Goal: Task Accomplishment & Management: Complete application form

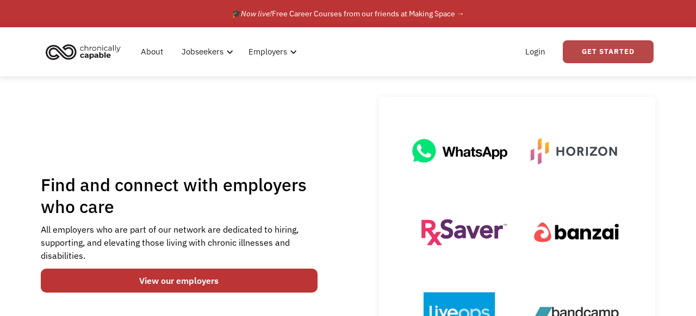
click at [601, 50] on link "Get Started" at bounding box center [608, 51] width 91 height 23
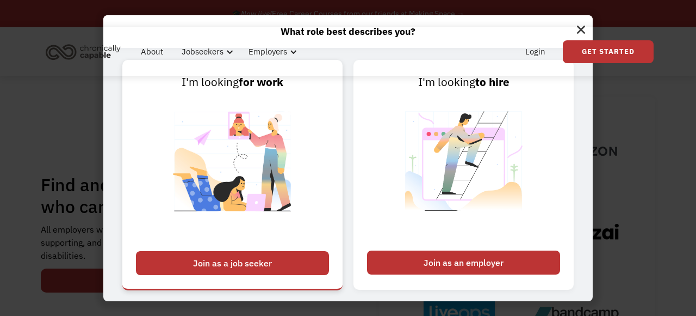
click at [242, 267] on div "Join as a job seeker" at bounding box center [232, 263] width 193 height 24
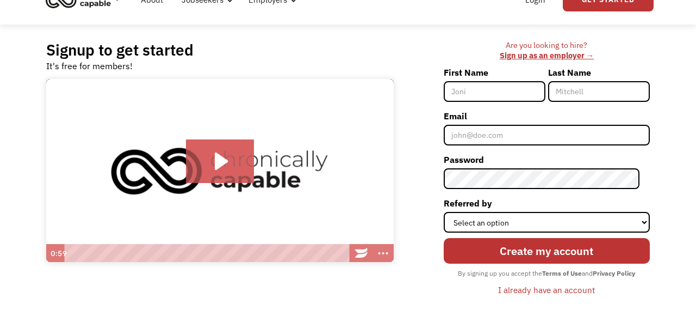
scroll to position [54, 0]
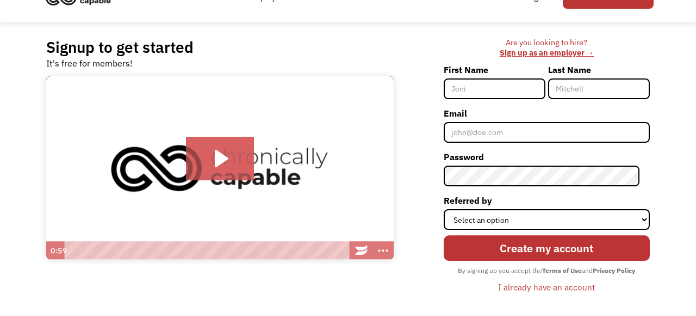
click at [501, 90] on input "First Name" at bounding box center [495, 88] width 102 height 21
type input "[PERSON_NAME]"
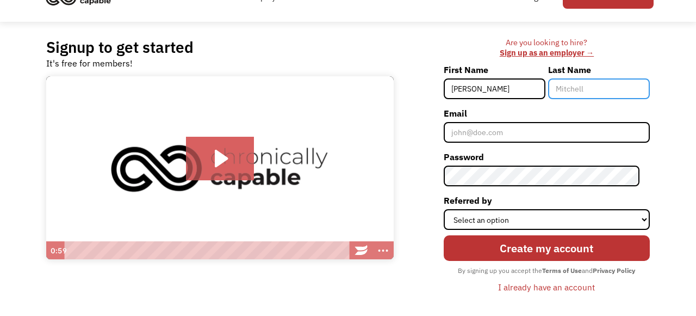
type input "[PERSON_NAME]"
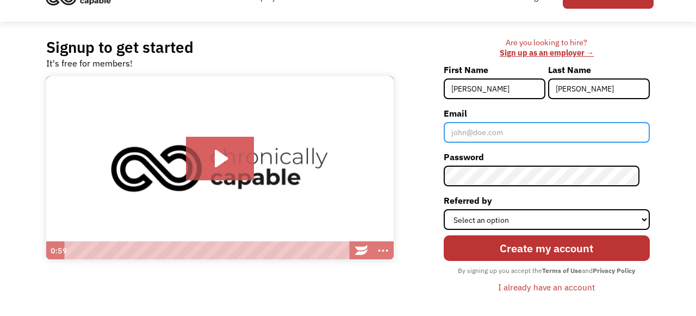
click at [515, 132] on input "Email" at bounding box center [547, 132] width 206 height 21
type input "[EMAIL_ADDRESS][DOMAIN_NAME]"
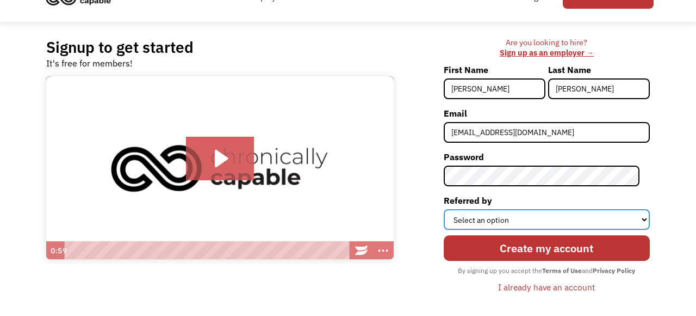
click at [545, 224] on select "Select an option Instagram Facebook Twitter Search Engine News Article Word of …" at bounding box center [547, 219] width 206 height 21
select select "Search Engine"
click at [454, 209] on select "Select an option Instagram Facebook Twitter Search Engine News Article Word of …" at bounding box center [547, 219] width 206 height 21
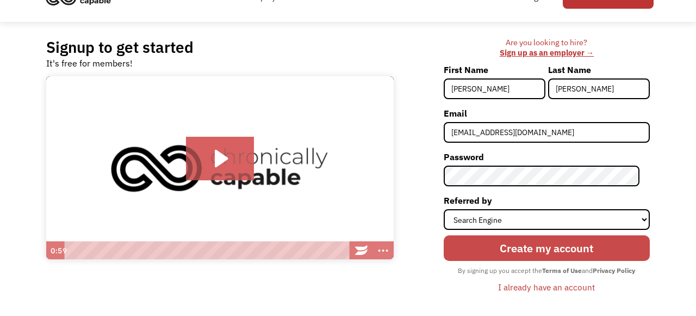
click at [542, 252] on input "Create my account" at bounding box center [547, 248] width 206 height 26
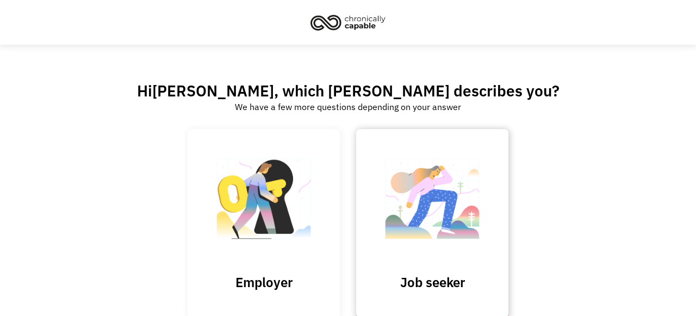
click at [402, 236] on img at bounding box center [432, 204] width 109 height 106
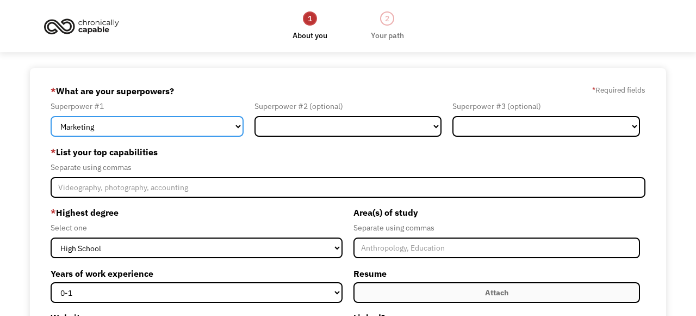
click at [208, 125] on select "Marketing Human Resources Finance Technology Operations Sales Industrial & Manu…" at bounding box center [147, 126] width 193 height 21
select select "Technology"
click at [51, 116] on select "Marketing Human Resources Finance Technology Operations Sales Industrial & Manu…" at bounding box center [147, 126] width 193 height 21
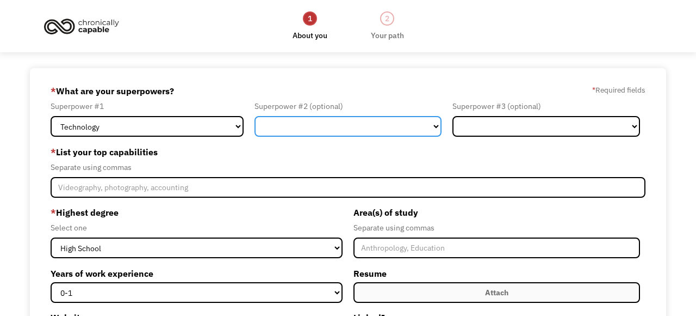
click at [311, 118] on select "Marketing Human Resources Finance Technology Operations Sales Industrial & Manu…" at bounding box center [348, 126] width 187 height 21
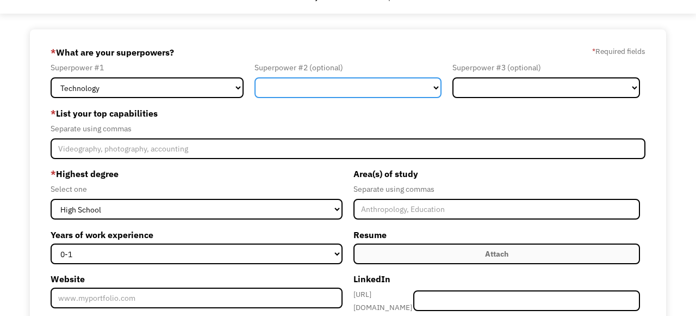
scroll to position [42, 0]
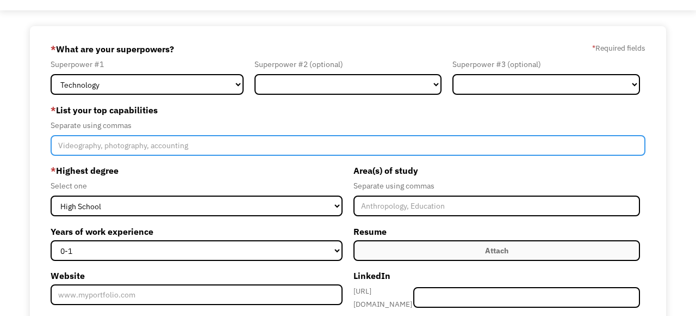
click at [271, 151] on input "Member-Create-Step1" at bounding box center [348, 145] width 595 height 21
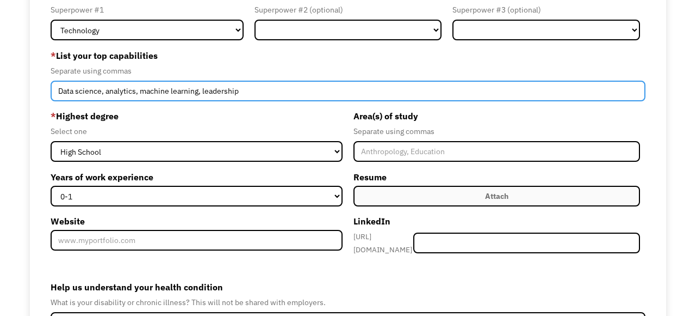
scroll to position [97, 0]
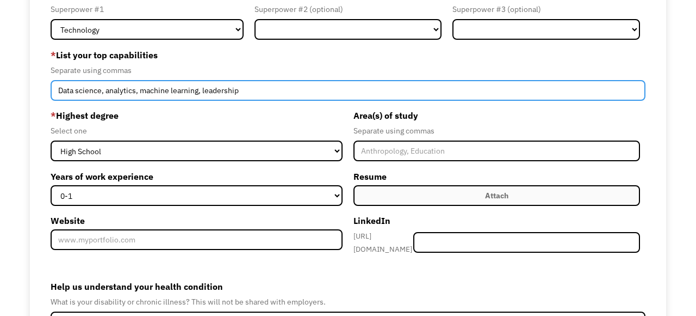
type input "Data science, analytics, machine learning, leadership"
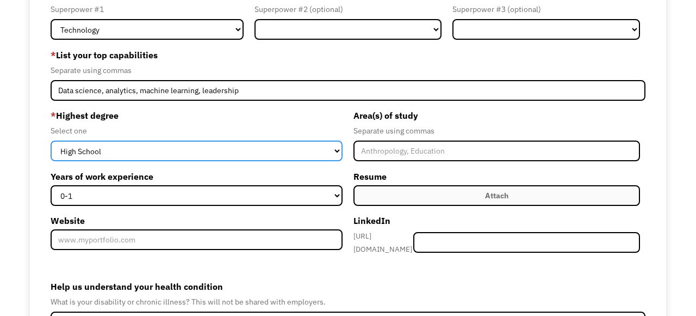
click at [266, 147] on select "High School Associates Bachelors Master's PhD" at bounding box center [197, 150] width 292 height 21
select select "masters"
click at [51, 140] on select "High School Associates Bachelors Master's PhD" at bounding box center [197, 150] width 292 height 21
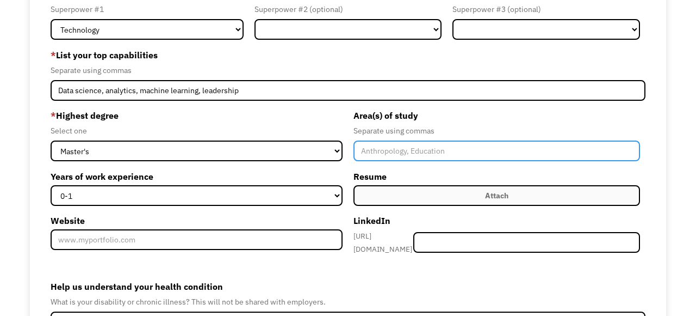
click at [378, 153] on input "Member-Create-Step1" at bounding box center [497, 150] width 287 height 21
type input "Geophysics"
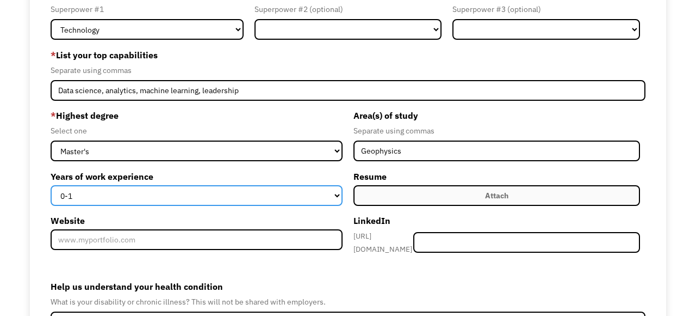
click at [288, 195] on select "0-1 2-4 5-10 11-15 15+" at bounding box center [197, 195] width 292 height 21
select select "15+"
click at [51, 185] on select "0-1 2-4 5-10 11-15 15+" at bounding box center [197, 195] width 292 height 21
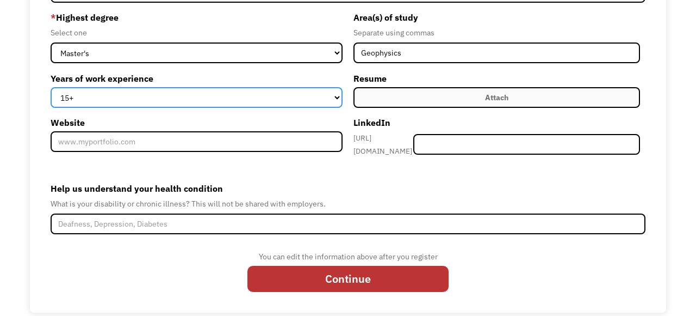
scroll to position [192, 0]
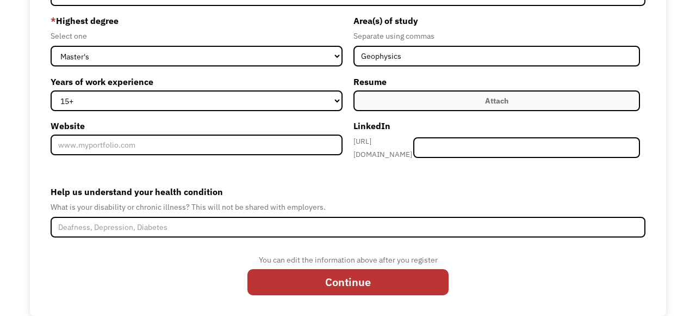
click at [439, 101] on label "Attach" at bounding box center [497, 100] width 287 height 21
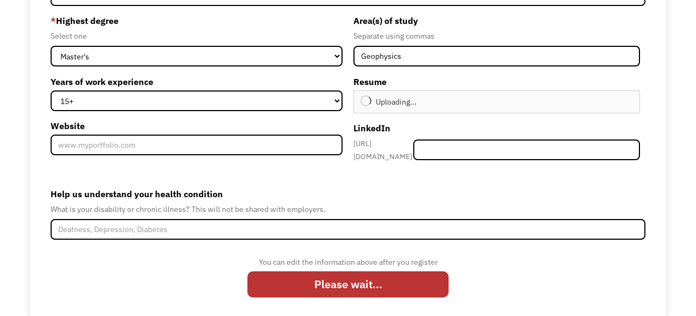
type input "Continue"
click at [512, 101] on div "Remove file" at bounding box center [511, 100] width 5 height 5
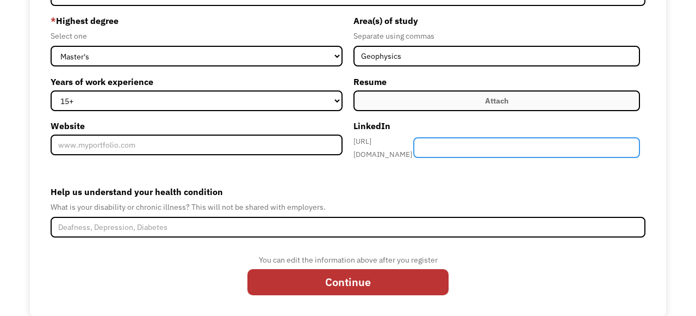
click at [481, 138] on input "Member-Create-Step1" at bounding box center [526, 147] width 227 height 21
paste input "margaretsherman/"
type input "margaretsherman/"
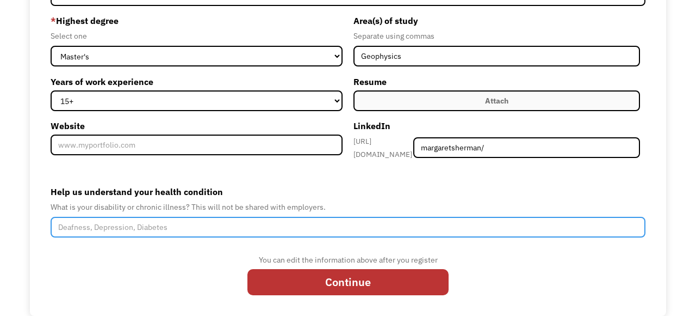
click at [355, 226] on input "Help us understand your health condition" at bounding box center [348, 227] width 595 height 21
click at [238, 224] on input "I have a leak in my spine which results in headaches, fatigue" at bounding box center [348, 227] width 595 height 21
click at [280, 218] on input "I have a leak in my spine which results in headaches and fatigue" at bounding box center [348, 227] width 595 height 21
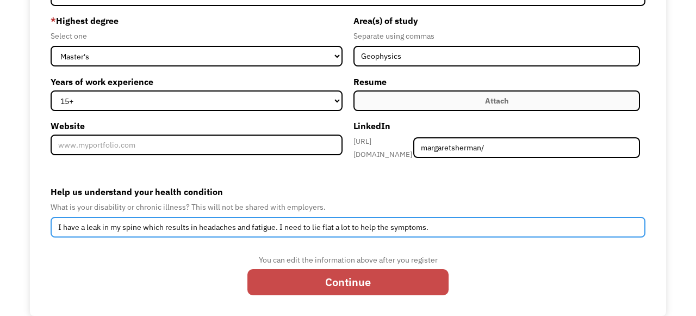
type input "I have a leak in my spine which results in headaches and fatigue. I need to lie…"
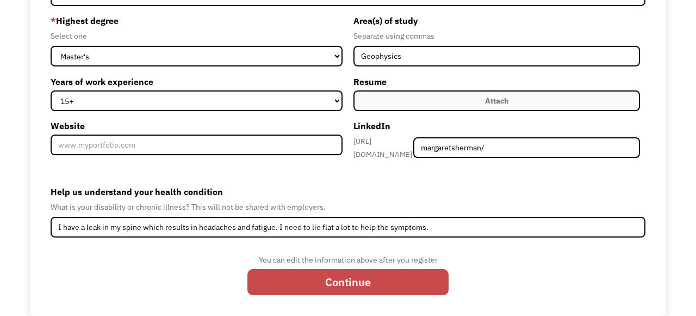
click at [335, 274] on input "Continue" at bounding box center [348, 282] width 201 height 26
type input "Please wait..."
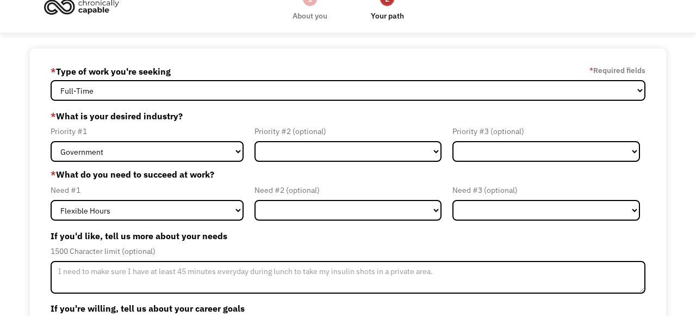
scroll to position [23, 0]
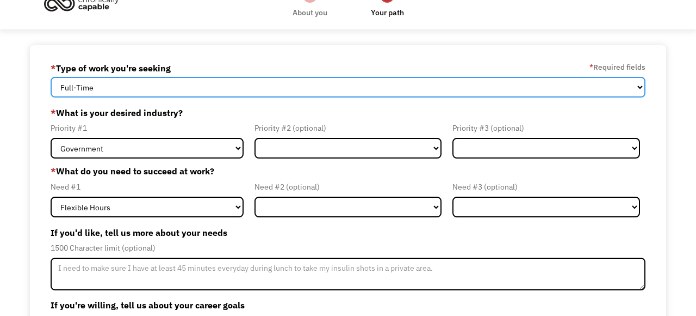
click at [322, 90] on select "Full-Time Part-Time Both Full-Time and Part-Time" at bounding box center [348, 87] width 595 height 21
select select "part-time"
click at [51, 77] on select "Full-Time Part-Time Both Full-Time and Part-Time" at bounding box center [348, 87] width 595 height 21
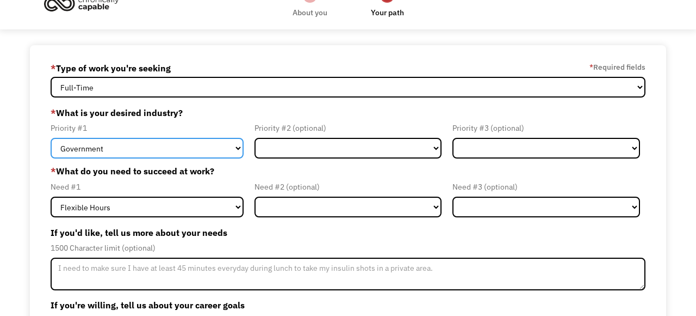
click at [224, 145] on select "Government Finance & Insurance Health & Social Care Tech & Engineering Creative…" at bounding box center [147, 148] width 193 height 21
click at [220, 147] on select "Government Finance & Insurance Health & Social Care Tech & Engineering Creative…" at bounding box center [147, 148] width 193 height 21
select select "Tech & Engineering"
click at [51, 138] on select "Government Finance & Insurance Health & Social Care Tech & Engineering Creative…" at bounding box center [147, 148] width 193 height 21
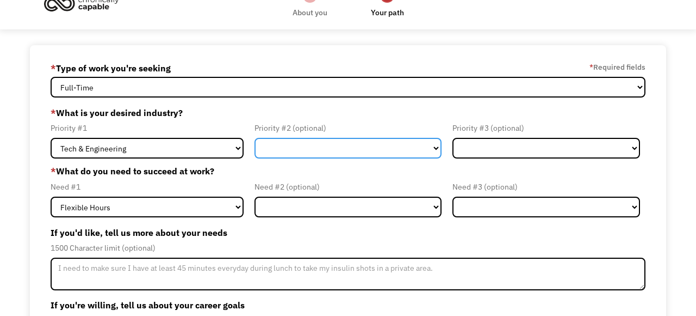
click at [308, 145] on select "Government Finance & Insurance Health & Social Care Tech & Engineering Creative…" at bounding box center [348, 148] width 187 height 21
select select "Government"
click at [255, 138] on select "Government Finance & Insurance Health & Social Care Tech & Engineering Creative…" at bounding box center [348, 148] width 187 height 21
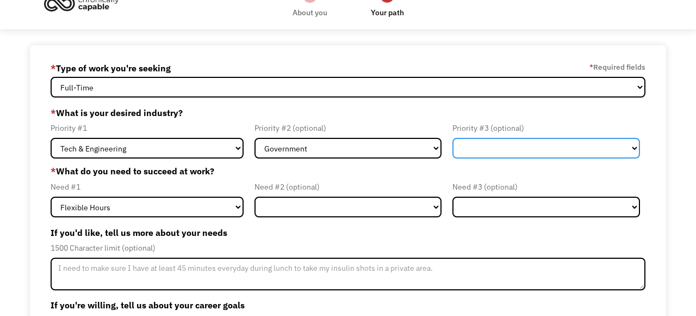
click at [517, 149] on select "Government Finance & Insurance Health & Social Care Tech & Engineering Creative…" at bounding box center [546, 148] width 187 height 21
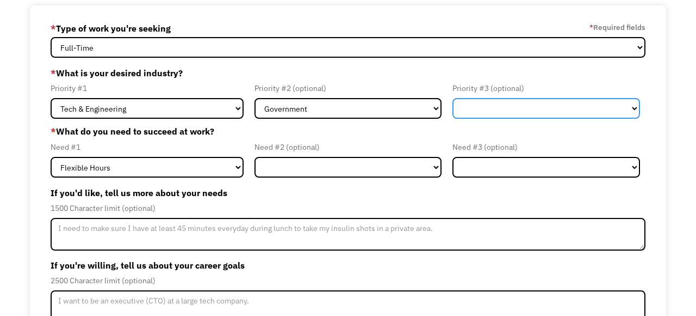
scroll to position [92, 0]
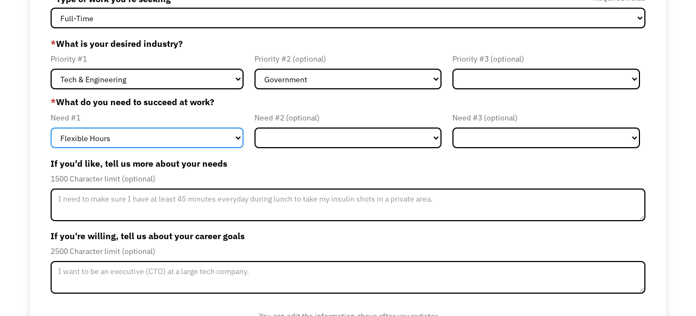
click at [202, 141] on select "Flexible Hours Remote Work Service Animal On-site Accommodations Visual Support…" at bounding box center [147, 137] width 193 height 21
select select "Remote Work"
click at [51, 127] on select "Flexible Hours Remote Work Service Animal On-site Accommodations Visual Support…" at bounding box center [147, 137] width 193 height 21
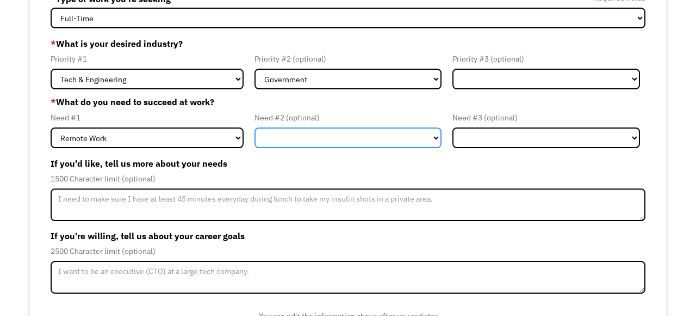
click at [325, 134] on select "Flexible Hours Remote Work Service Animal On-site Accommodations Visual Support…" at bounding box center [348, 137] width 187 height 21
select select "Flexible Hours"
click at [255, 127] on select "Flexible Hours Remote Work Service Animal On-site Accommodations Visual Support…" at bounding box center [348, 137] width 187 height 21
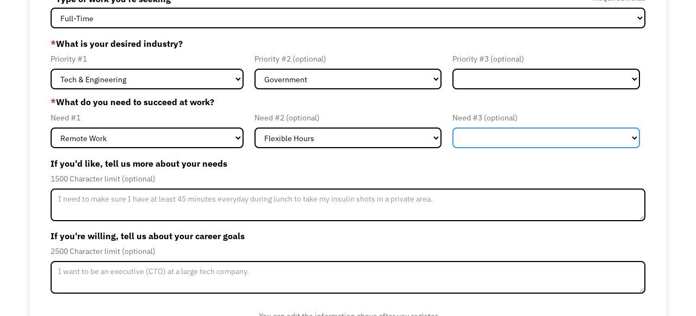
click at [474, 142] on select "Flexible Hours Remote Work Service Animal On-site Accommodations Visual Support…" at bounding box center [546, 137] width 187 height 21
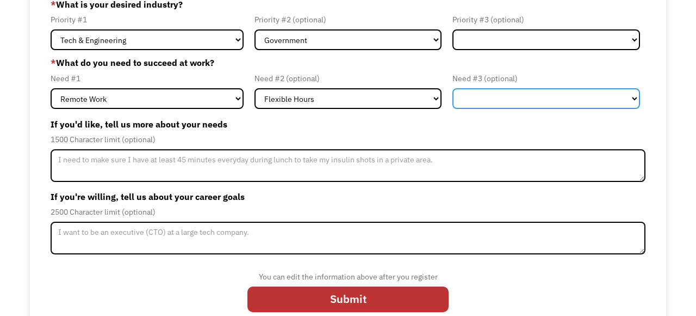
scroll to position [132, 0]
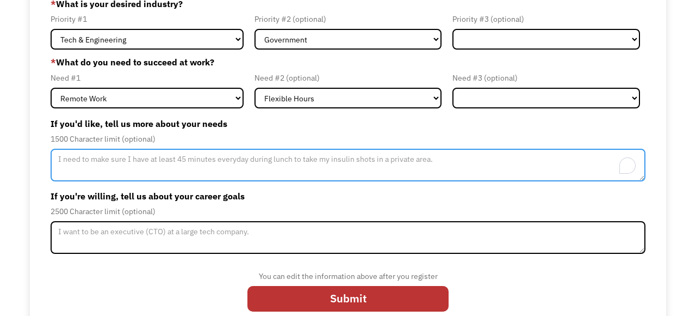
click at [174, 165] on textarea "To enrich screen reader interactions, please activate Accessibility in Grammarl…" at bounding box center [348, 165] width 595 height 33
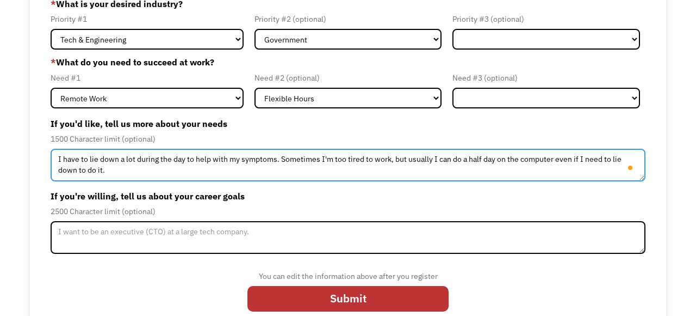
scroll to position [148, 0]
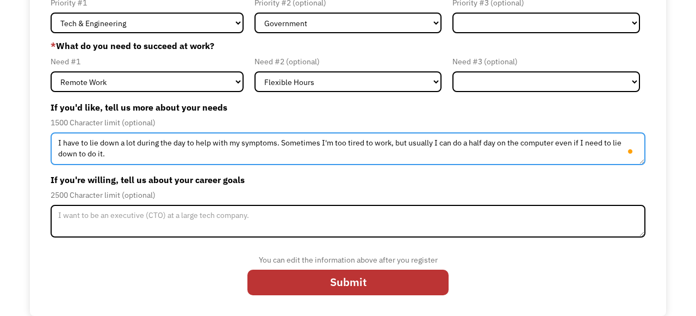
type textarea "I have to lie down a lot during the day to help with my symptoms. Sometimes I'm…"
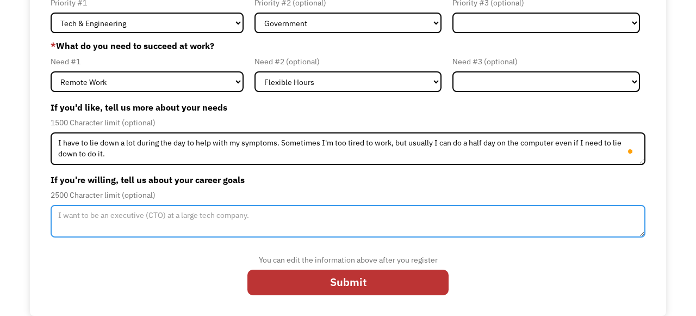
click at [108, 222] on textarea "Member-Update-Form-Step2" at bounding box center [348, 221] width 595 height 33
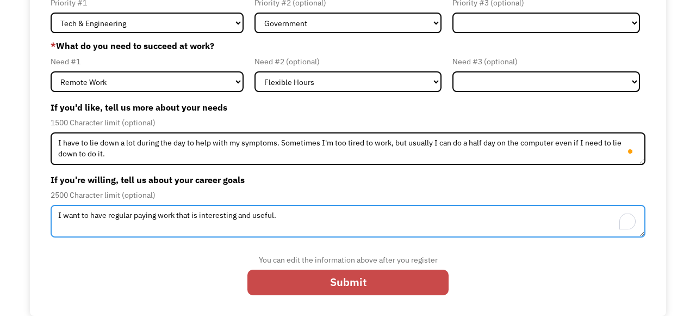
type textarea "I want to have regular paying work that is interesting and useful."
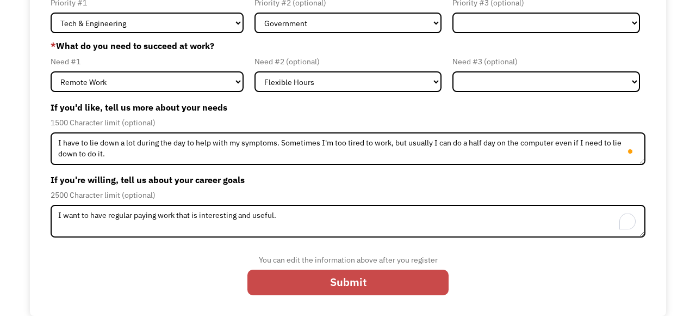
click at [287, 274] on input "Submit" at bounding box center [348, 282] width 201 height 26
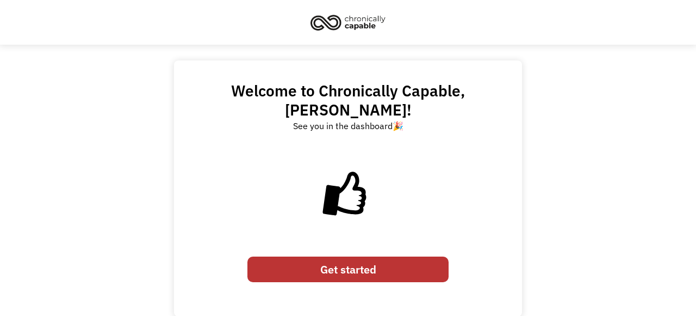
click at [306, 256] on link "Get started" at bounding box center [348, 269] width 201 height 26
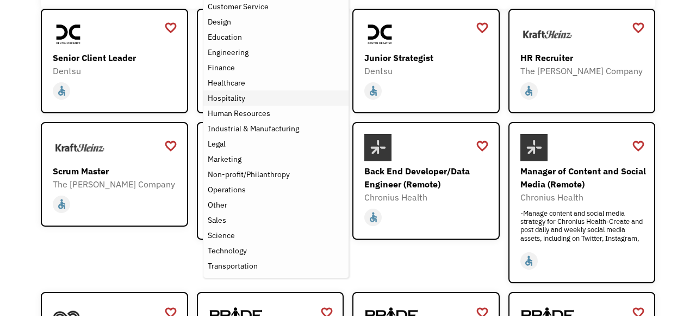
scroll to position [165, 0]
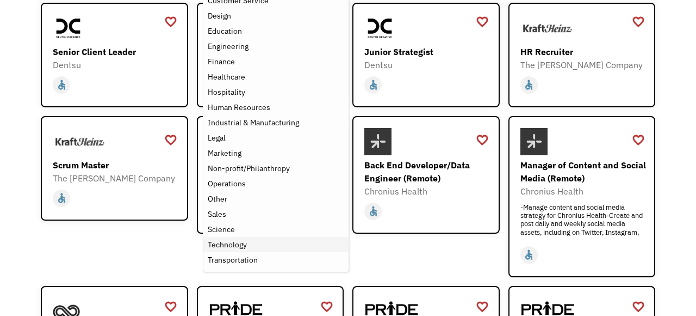
click at [262, 249] on div "Technology" at bounding box center [276, 244] width 137 height 13
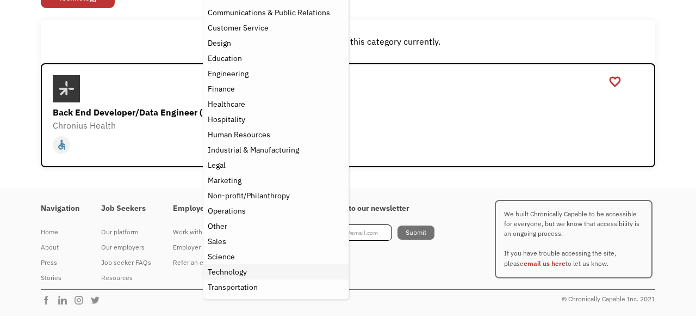
scroll to position [137, 0]
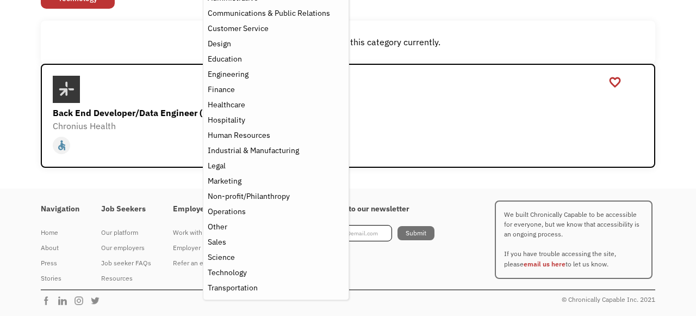
click at [470, 33] on div "There aren't any jobs in this category currently." at bounding box center [348, 42] width 615 height 43
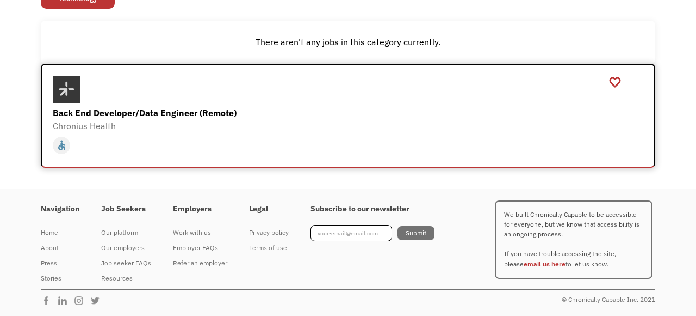
click at [187, 115] on div "Back End Developer/Data Engineer (Remote)" at bounding box center [350, 112] width 594 height 13
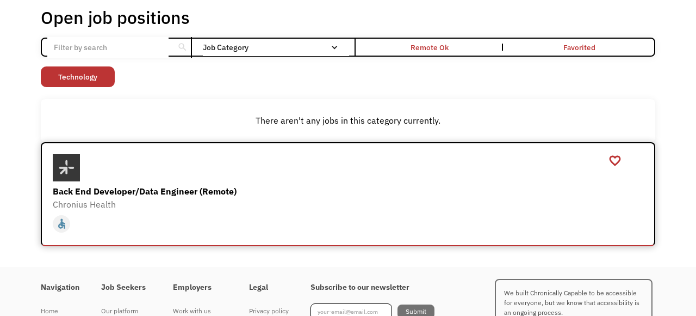
scroll to position [8, 0]
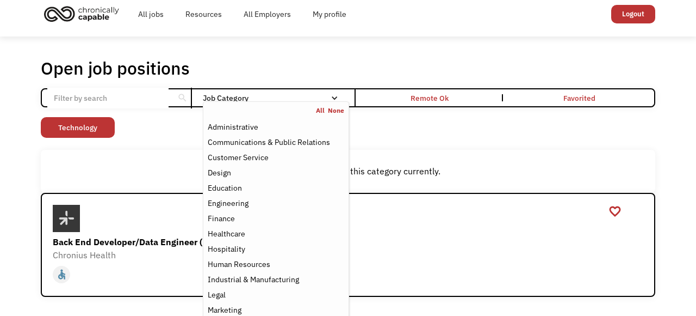
click at [262, 100] on div "Job Category" at bounding box center [276, 98] width 146 height 8
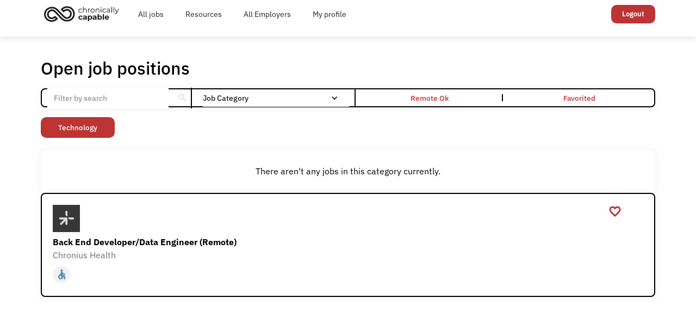
click at [262, 100] on div "Job Category" at bounding box center [276, 98] width 146 height 8
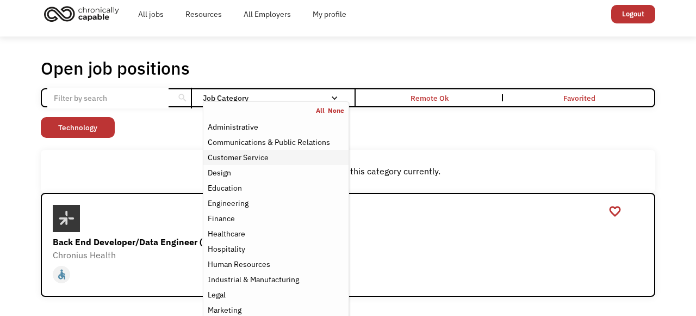
scroll to position [0, 0]
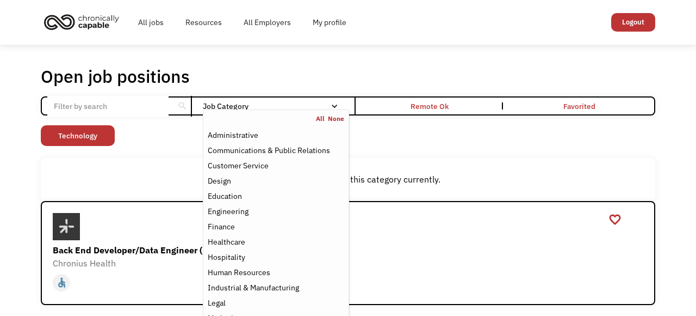
click at [320, 121] on link "All" at bounding box center [322, 118] width 12 height 9
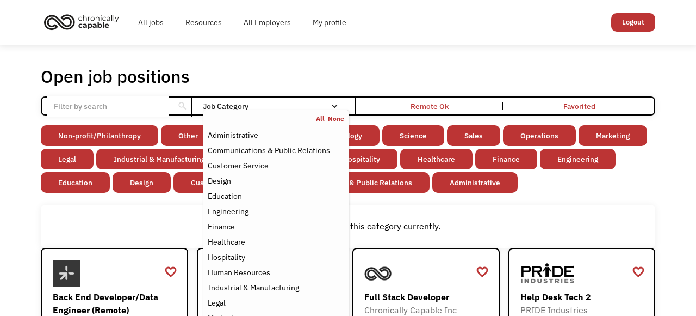
click at [347, 65] on div "Open job positions You have X liked items Search" at bounding box center [348, 76] width 615 height 22
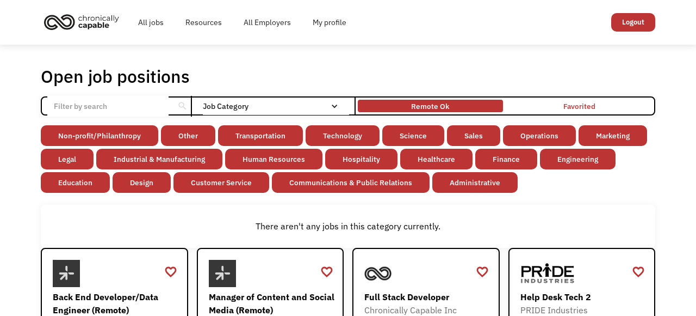
click at [418, 103] on div "Remote Ok" at bounding box center [430, 106] width 38 height 13
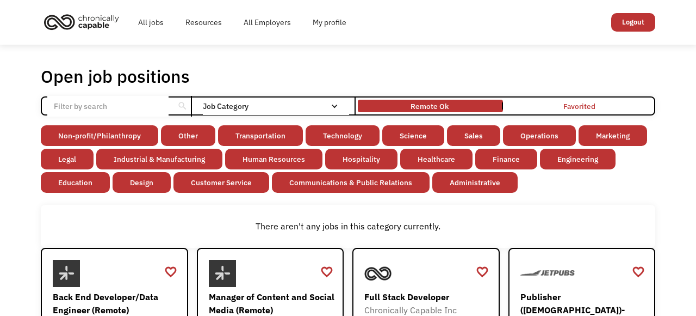
click at [159, 107] on input "Email Form" at bounding box center [107, 106] width 121 height 21
type input "part time"
click input "Email Form" at bounding box center [0, 0] width 0 height 0
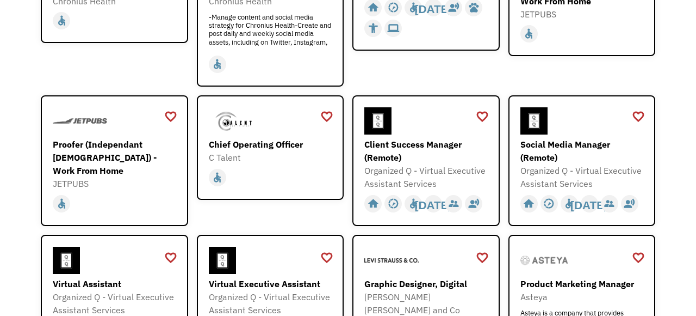
scroll to position [323, 0]
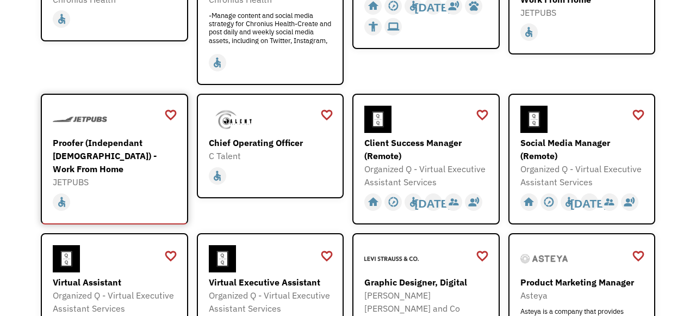
click at [128, 156] on div "Proofer (Independant Contractor) - Work From Home" at bounding box center [116, 155] width 126 height 39
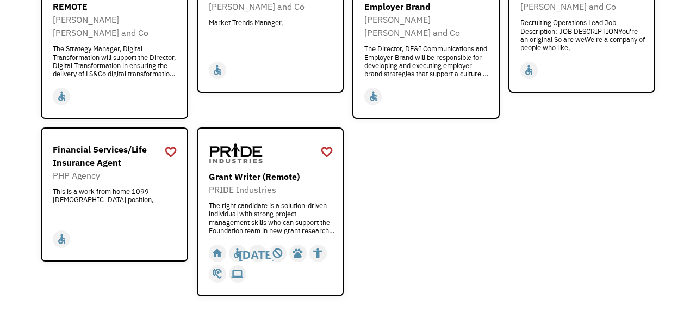
scroll to position [781, 0]
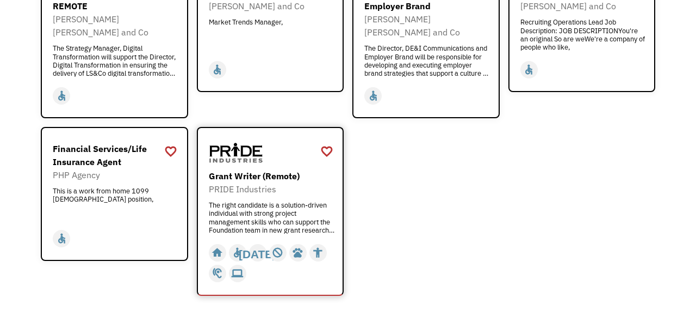
click at [256, 183] on div "Grant Writer (Remote) PRIDE Industries The right candidate is a solution-driven…" at bounding box center [272, 201] width 126 height 64
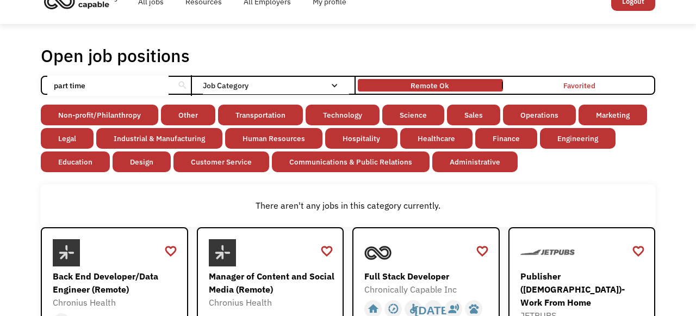
scroll to position [0, 0]
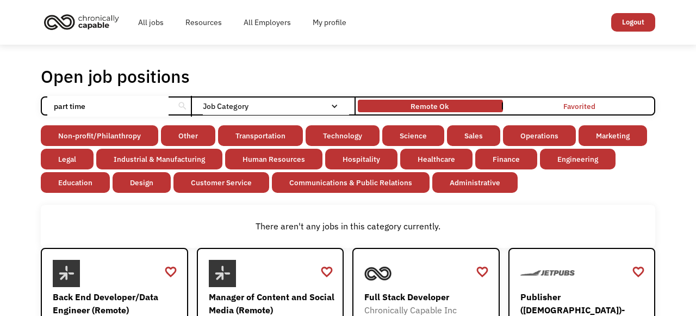
drag, startPoint x: 163, startPoint y: 108, endPoint x: 0, endPoint y: 108, distance: 162.7
click at [176, 104] on div "search" at bounding box center [182, 105] width 17 height 17
click at [181, 104] on div "search" at bounding box center [182, 106] width 10 height 16
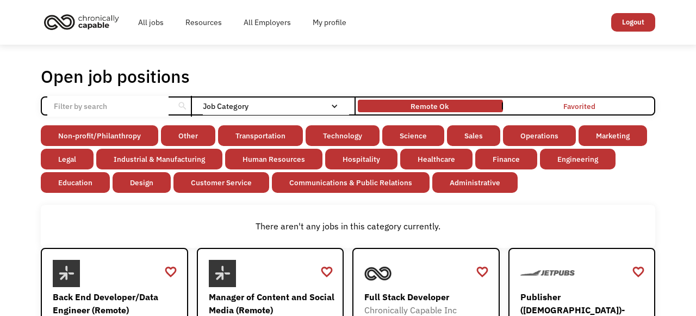
click at [136, 104] on input "Email Form" at bounding box center [107, 106] width 121 height 21
click input "Email Form" at bounding box center [0, 0] width 0 height 0
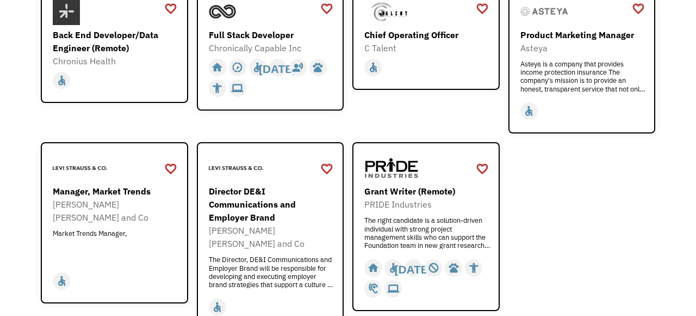
scroll to position [262, 0]
click at [447, 33] on div "Chief Operating Officer" at bounding box center [428, 34] width 126 height 13
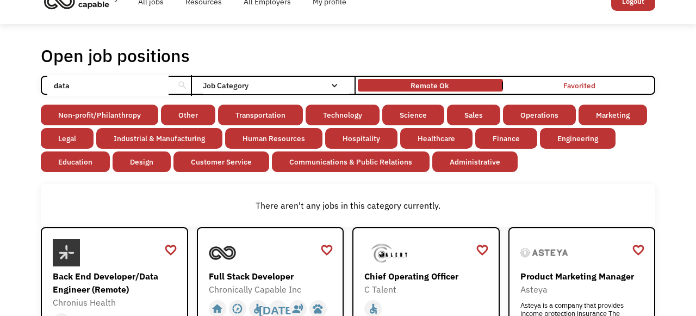
scroll to position [0, 0]
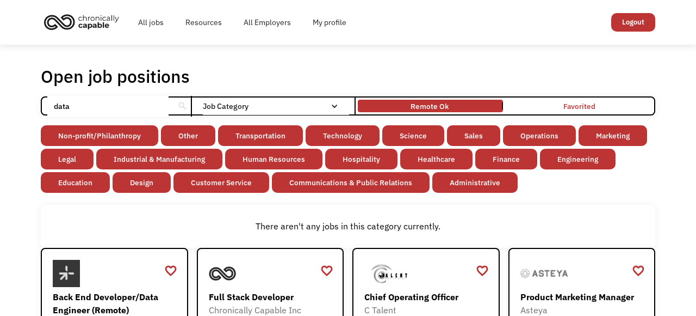
drag, startPoint x: 113, startPoint y: 109, endPoint x: 1, endPoint y: 109, distance: 112.1
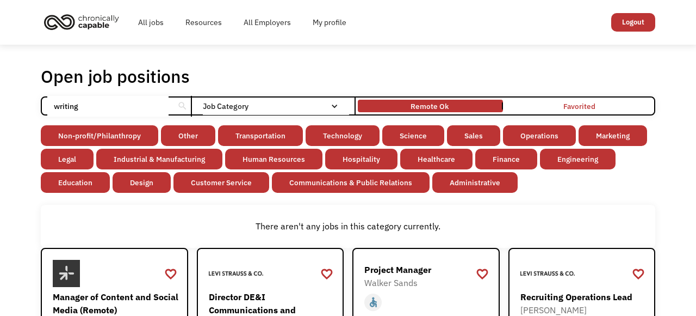
type input "writing"
click input "Email Form" at bounding box center [0, 0] width 0 height 0
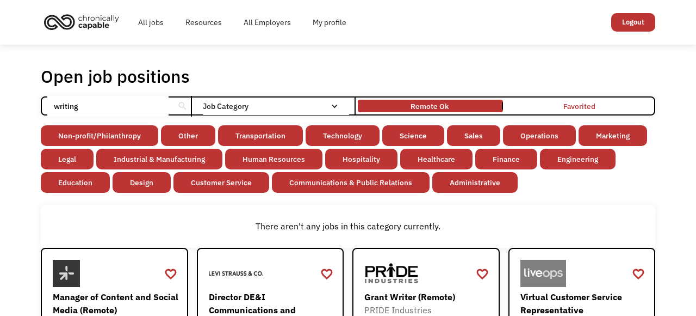
drag, startPoint x: 113, startPoint y: 107, endPoint x: 42, endPoint y: 107, distance: 70.2
click at [42, 107] on div "writing search" at bounding box center [117, 106] width 150 height 21
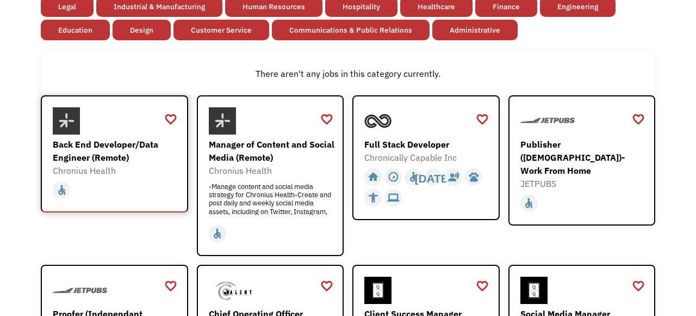
scroll to position [155, 0]
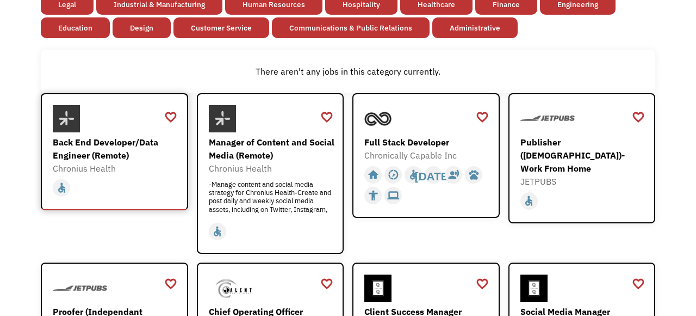
click at [129, 162] on div "Chronius Health" at bounding box center [116, 168] width 126 height 13
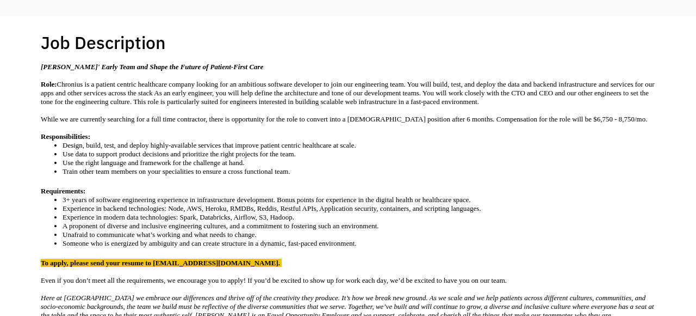
scroll to position [195, 0]
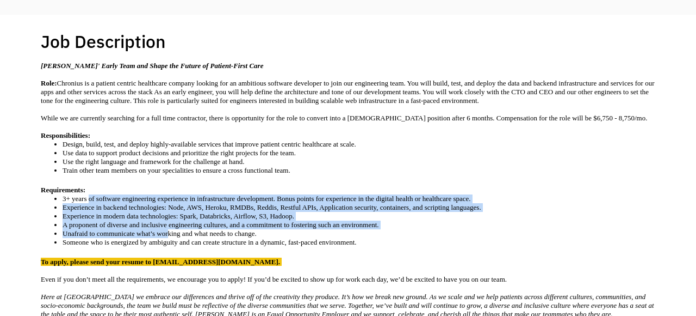
drag, startPoint x: 91, startPoint y: 215, endPoint x: 178, endPoint y: 246, distance: 92.9
click at [178, 246] on ul "3+ years of software engineering experience in infrastructure development. Bonu…" at bounding box center [348, 220] width 615 height 52
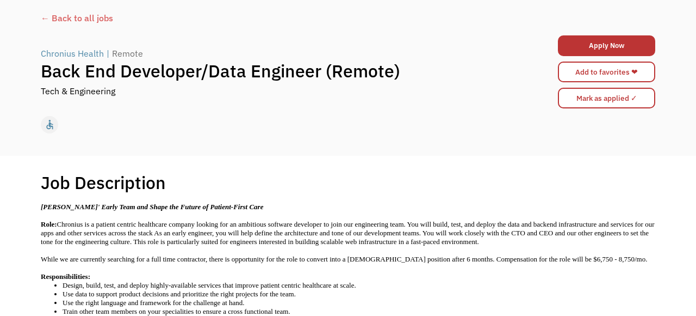
scroll to position [1, 0]
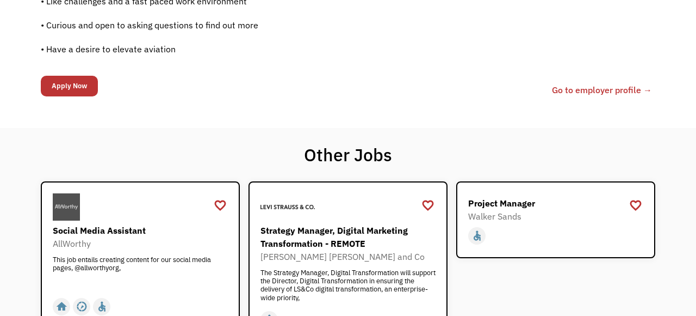
scroll to position [995, 0]
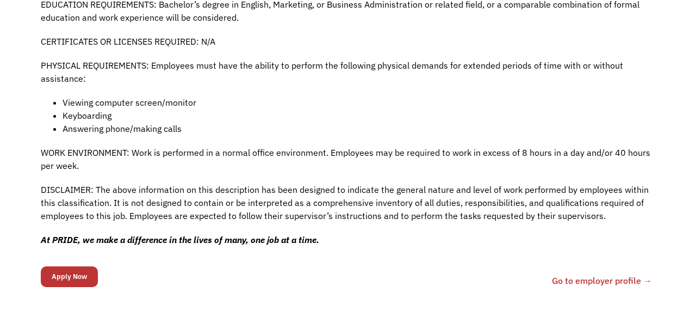
scroll to position [915, 0]
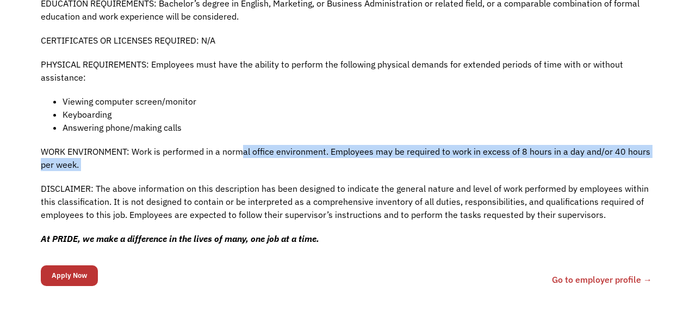
drag, startPoint x: 245, startPoint y: 138, endPoint x: 250, endPoint y: 166, distance: 28.6
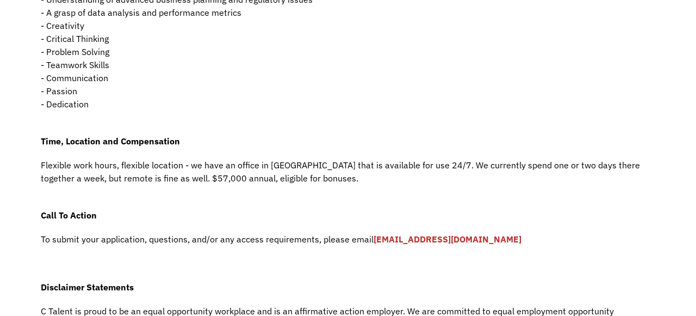
scroll to position [690, 0]
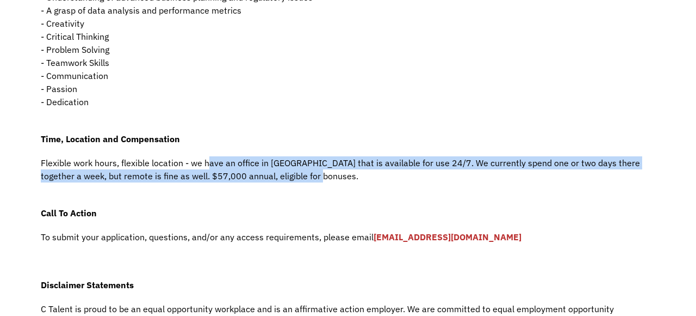
drag, startPoint x: 211, startPoint y: 161, endPoint x: 338, endPoint y: 169, distance: 127.0
click at [338, 169] on p "Flexible work hours, flexible location - we have an office in Hollywood that is…" at bounding box center [348, 169] width 615 height 26
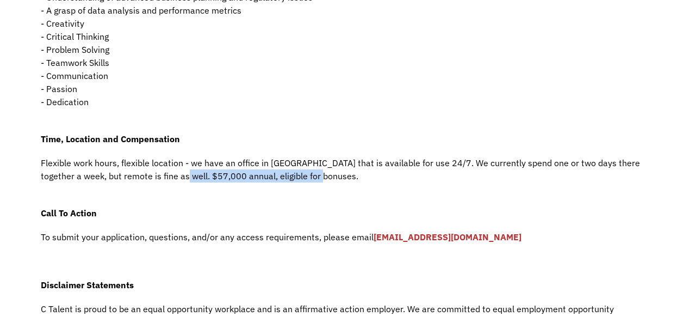
drag, startPoint x: 173, startPoint y: 176, endPoint x: 332, endPoint y: 177, distance: 158.9
click at [332, 177] on p "Flexible work hours, flexible location - we have an office in Hollywood that is…" at bounding box center [348, 169] width 615 height 26
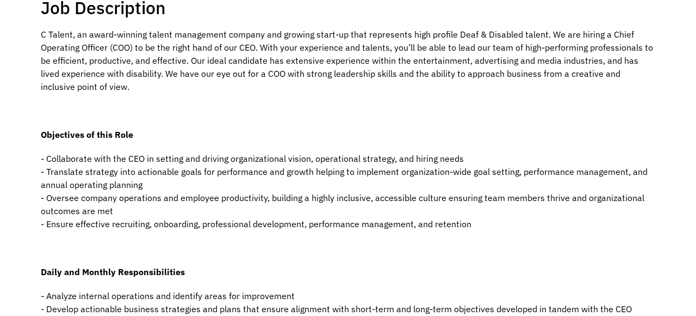
scroll to position [165, 0]
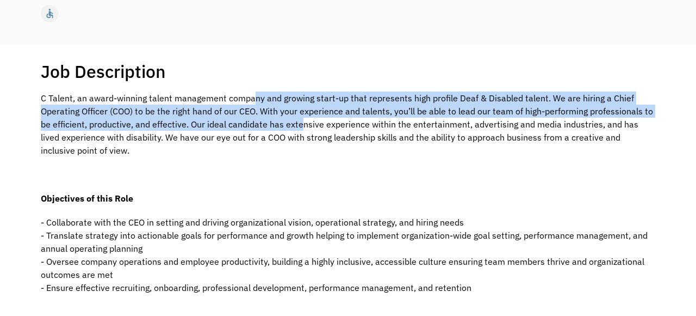
drag, startPoint x: 254, startPoint y: 96, endPoint x: 302, endPoint y: 121, distance: 54.5
click at [302, 121] on p "C Talent, an award-winning talent management company and growing start-up that …" at bounding box center [348, 123] width 615 height 65
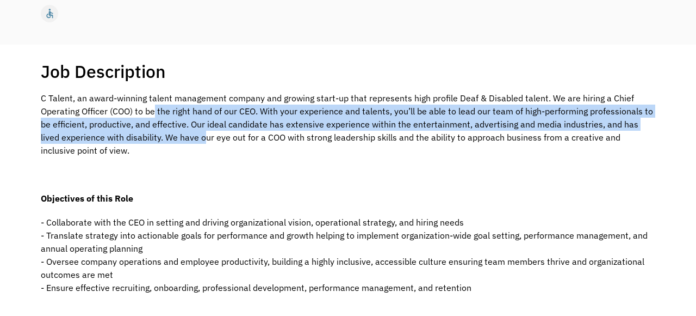
drag, startPoint x: 155, startPoint y: 112, endPoint x: 183, endPoint y: 136, distance: 37.4
click at [183, 136] on p "C Talent, an award-winning talent management company and growing start-up that …" at bounding box center [348, 123] width 615 height 65
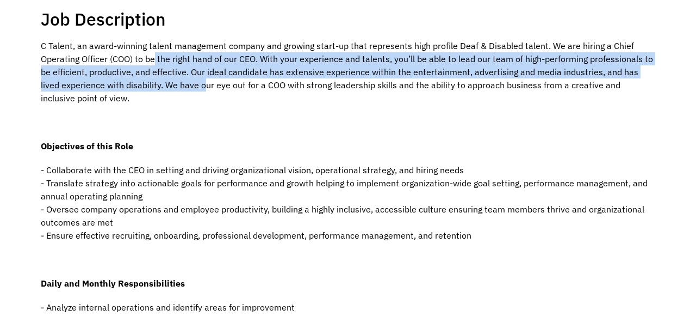
scroll to position [219, 0]
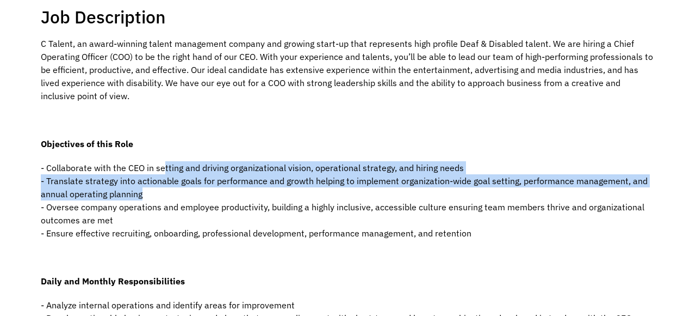
drag, startPoint x: 163, startPoint y: 168, endPoint x: 296, endPoint y: 188, distance: 134.8
click at [296, 188] on p "- Collaborate with the CEO in setting and driving organizational vision, operat…" at bounding box center [348, 200] width 615 height 78
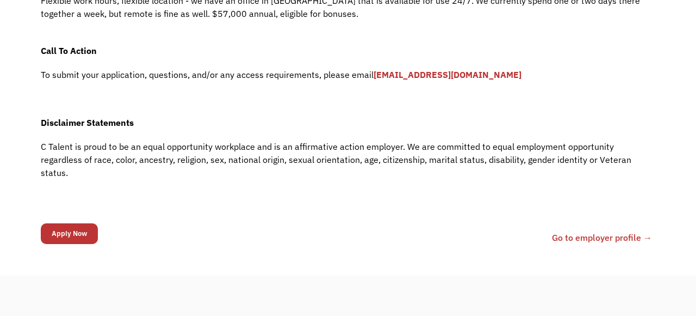
scroll to position [853, 0]
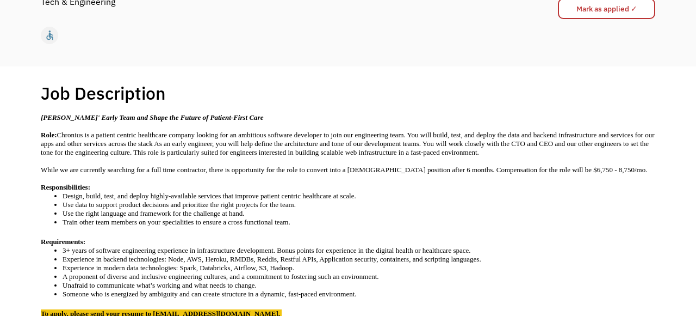
scroll to position [144, 0]
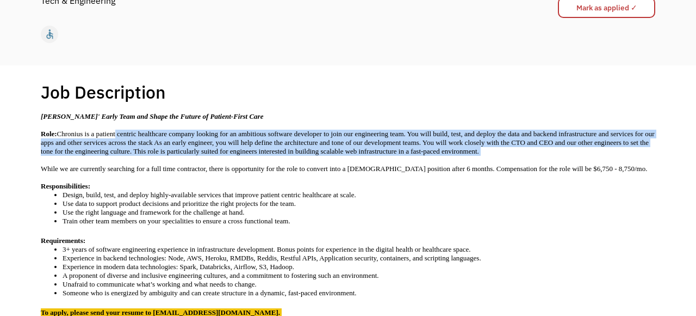
drag, startPoint x: 125, startPoint y: 135, endPoint x: 131, endPoint y: 159, distance: 24.1
click at [131, 156] on p "Role: Chronius is a patient centric healthcare company looking for an ambitious…" at bounding box center [348, 142] width 615 height 26
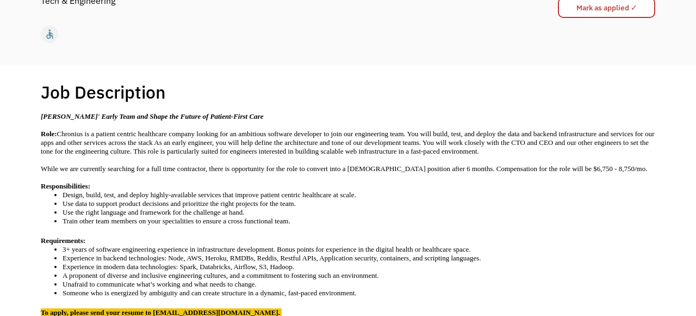
click at [120, 173] on p "While we are currently searching for a full time contractor, there is opportuni…" at bounding box center [348, 168] width 615 height 9
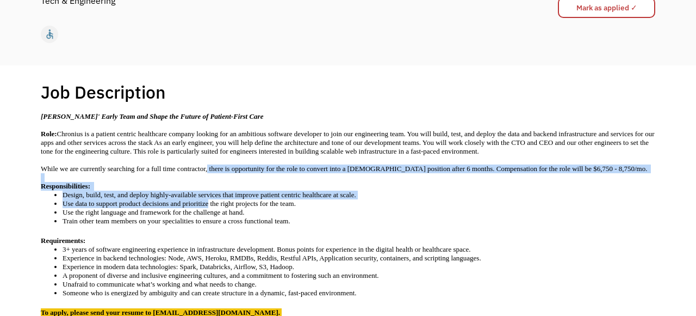
drag, startPoint x: 223, startPoint y: 177, endPoint x: 228, endPoint y: 219, distance: 41.7
click at [228, 219] on div "Join Chronius' Early Team and Shape the Future of Patient-First Care Role: Chro…" at bounding box center [348, 240] width 615 height 257
click at [228, 208] on li "Use data to support product decisions and prioritize the right projects for the…" at bounding box center [359, 203] width 593 height 9
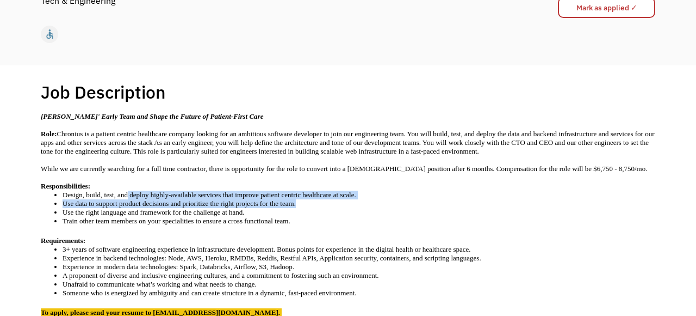
drag, startPoint x: 134, startPoint y: 211, endPoint x: 332, endPoint y: 219, distance: 198.2
click at [332, 219] on ul "Design, build, test, and deploy highly-available services that improve patient …" at bounding box center [348, 207] width 615 height 35
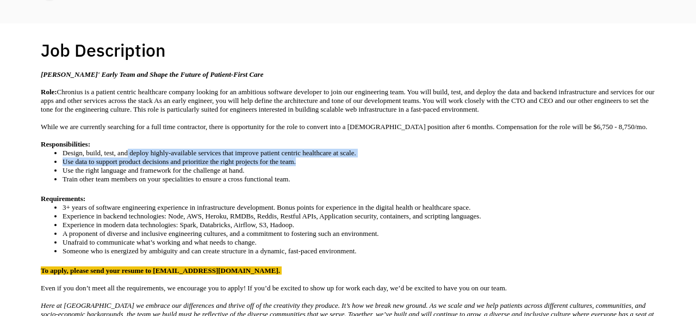
scroll to position [200, 0]
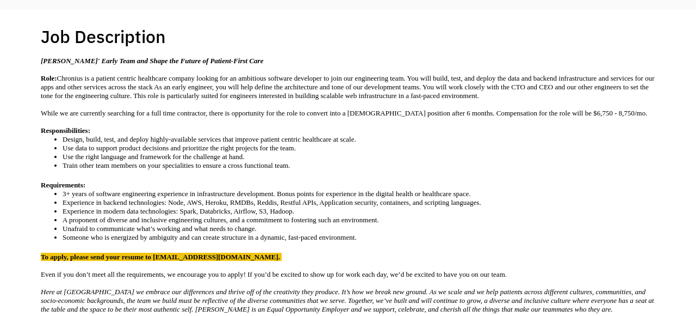
click at [208, 170] on li "Train other team members on your specialities to ensure a cross functional team." at bounding box center [359, 165] width 593 height 9
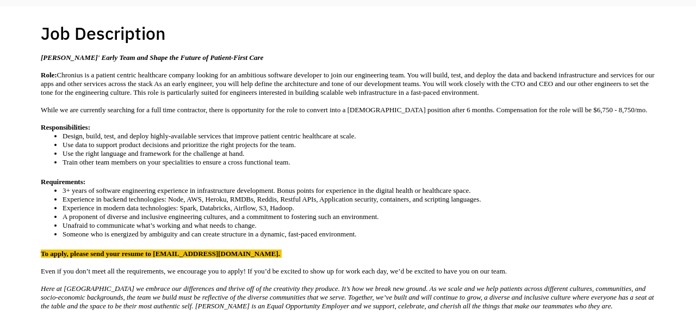
scroll to position [226, 0]
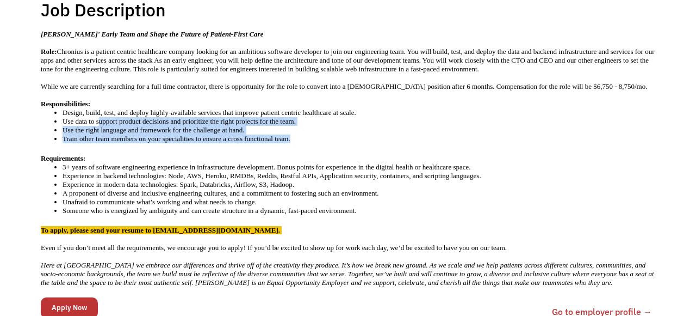
drag, startPoint x: 103, startPoint y: 139, endPoint x: 324, endPoint y: 156, distance: 221.5
click at [325, 143] on ul "Design, build, test, and deploy highly-available services that improve patient …" at bounding box center [348, 125] width 615 height 35
click at [324, 143] on li "Train other team members on your specialities to ensure a cross functional team." at bounding box center [359, 138] width 593 height 9
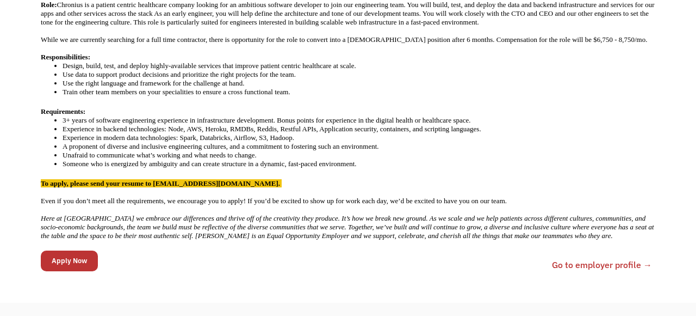
scroll to position [274, 0]
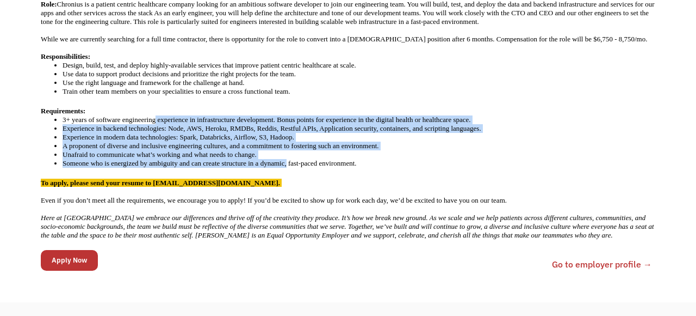
drag, startPoint x: 165, startPoint y: 137, endPoint x: 313, endPoint y: 181, distance: 153.9
click at [313, 168] on ul "3+ years of software engineering experience in infrastructure development. Bonu…" at bounding box center [348, 141] width 615 height 52
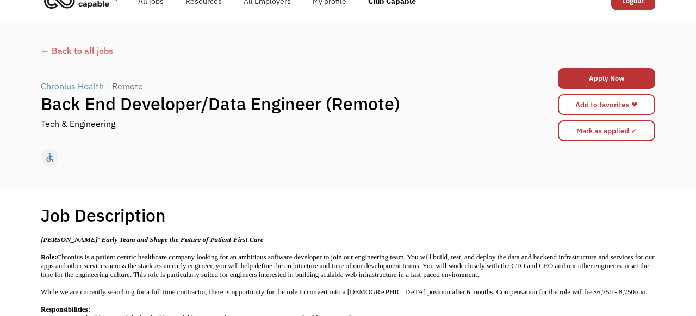
scroll to position [0, 0]
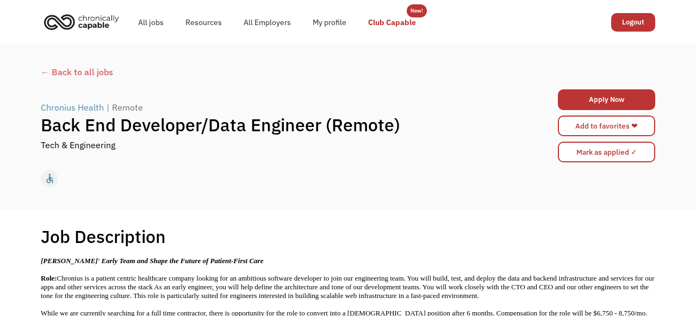
click at [391, 17] on link "Club Capable" at bounding box center [392, 22] width 70 height 35
click at [211, 23] on link "Resources" at bounding box center [204, 22] width 58 height 35
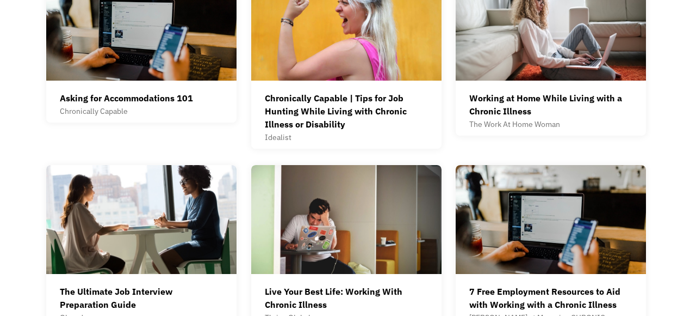
scroll to position [360, 0]
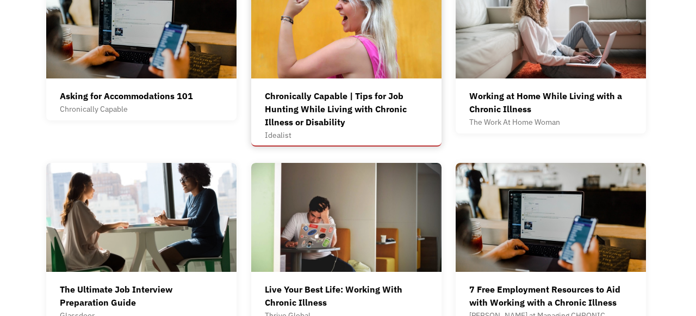
click at [342, 114] on div "Chronically Capable | Tips for Job Hunting While Living with Chronic Illness or…" at bounding box center [346, 108] width 163 height 39
